Goal: Information Seeking & Learning: Learn about a topic

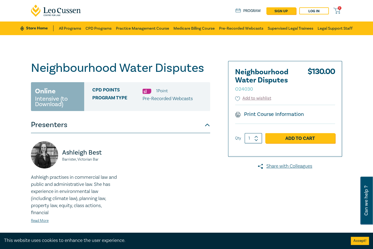
scroll to position [87, 0]
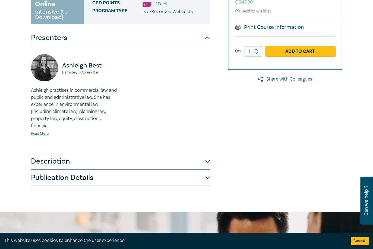
click at [151, 178] on button "Publication Details" at bounding box center [120, 177] width 179 height 16
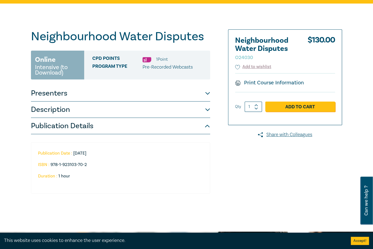
scroll to position [22, 0]
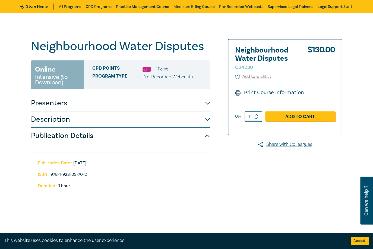
click at [120, 106] on button "Presenters" at bounding box center [120, 103] width 179 height 16
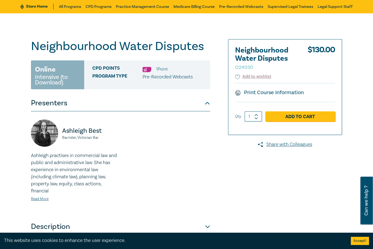
click at [120, 105] on button "Presenters" at bounding box center [120, 103] width 179 height 16
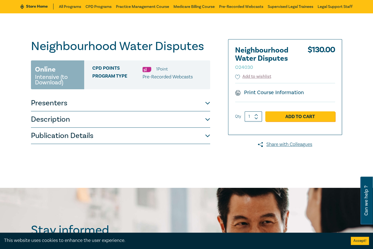
click at [117, 118] on button "Description" at bounding box center [120, 119] width 179 height 16
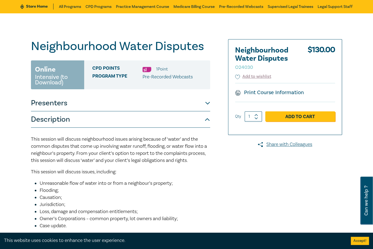
click at [248, 68] on small "O24030" at bounding box center [244, 67] width 18 height 6
copy small "O24030"
click at [115, 39] on h1 "Neighbourhood Water Disputes O24030" at bounding box center [120, 46] width 179 height 14
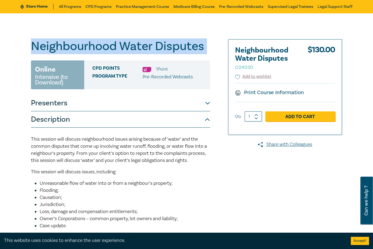
click at [115, 39] on h1 "Neighbourhood Water Disputes O24030" at bounding box center [120, 46] width 179 height 14
copy h1 "Neighbourhood Water Disputes O24030"
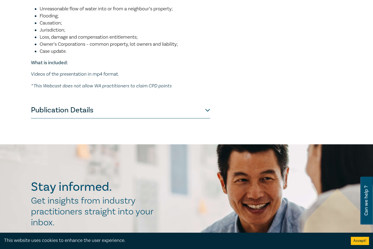
scroll to position [217, 0]
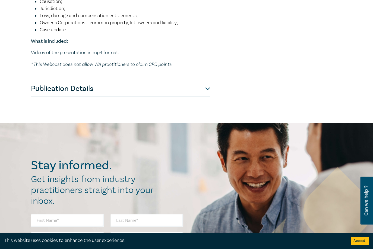
click at [107, 89] on button "Publication Details" at bounding box center [120, 88] width 179 height 16
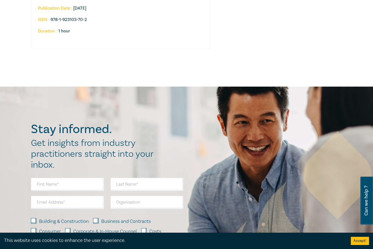
scroll to position [109, 0]
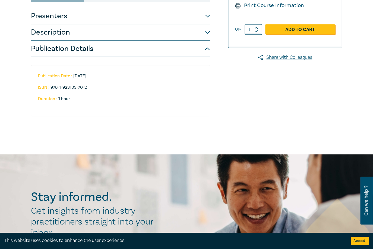
drag, startPoint x: 186, startPoint y: 108, endPoint x: 203, endPoint y: 103, distance: 17.6
click at [187, 108] on div "Publication Date : [DATE] ISBN : 978-1-923103-70-2 Duration : 1 hour" at bounding box center [120, 90] width 179 height 51
